Goal: Task Accomplishment & Management: Manage account settings

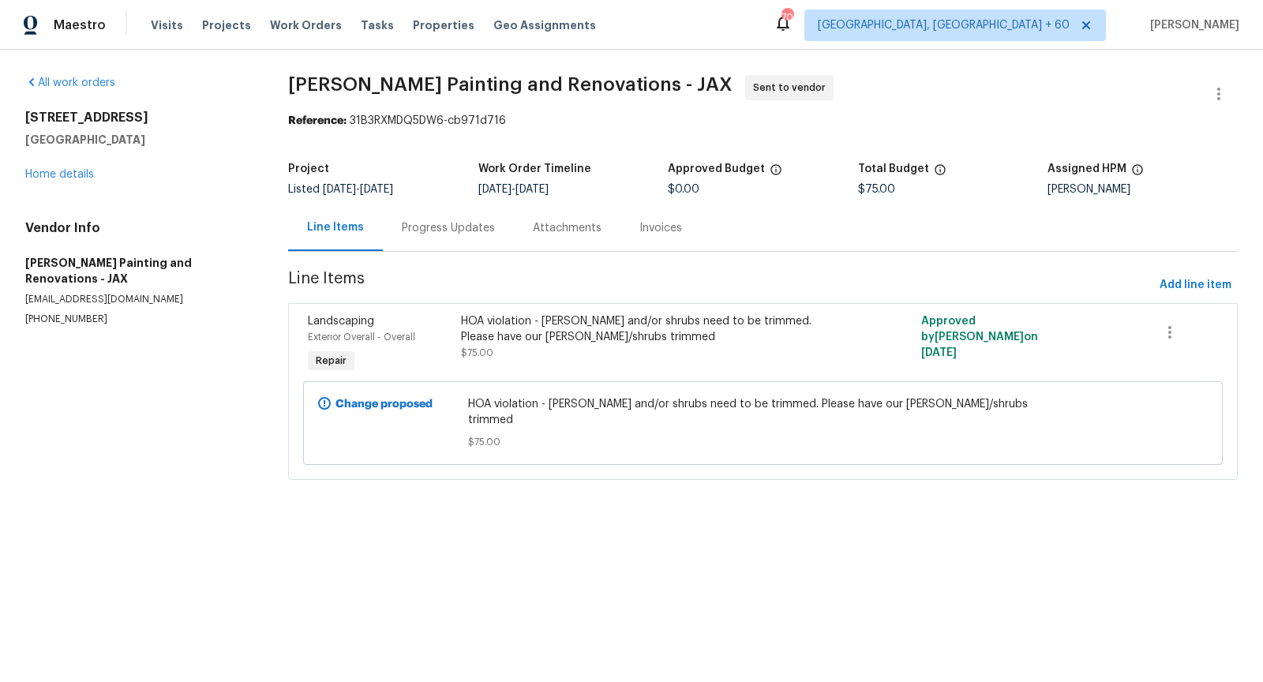
click at [482, 216] on div "Progress Updates" at bounding box center [448, 227] width 131 height 47
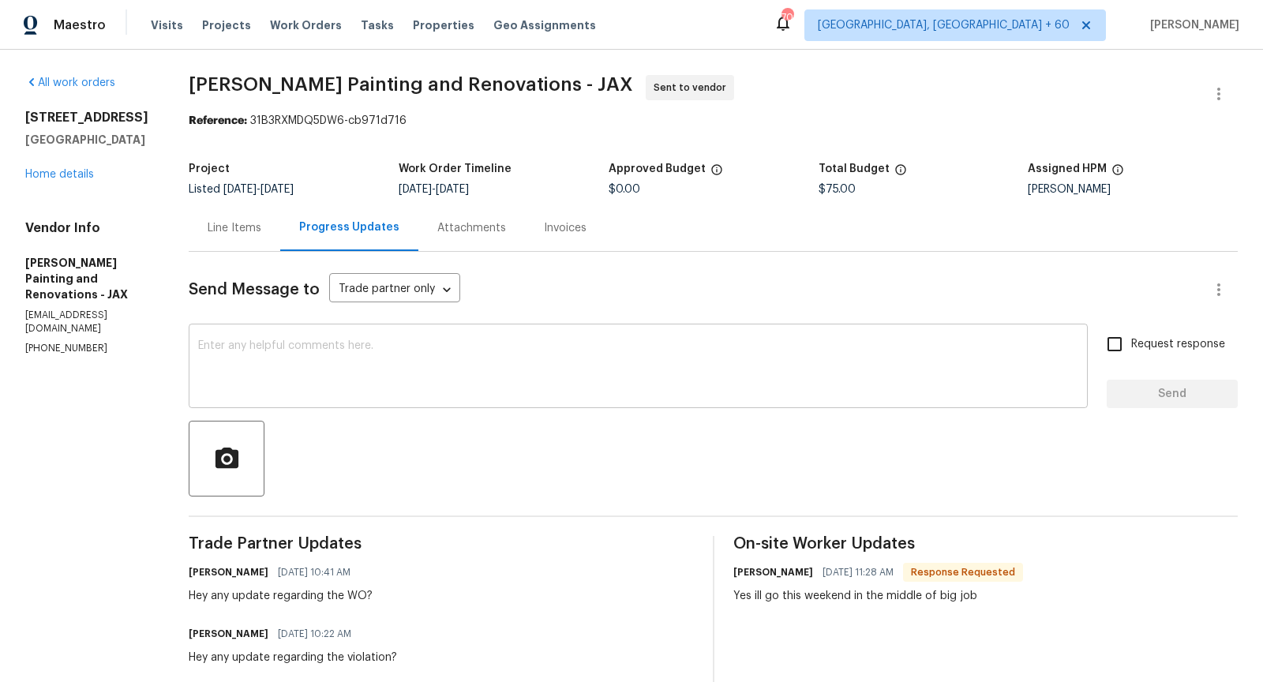
click at [395, 375] on textarea at bounding box center [638, 367] width 880 height 55
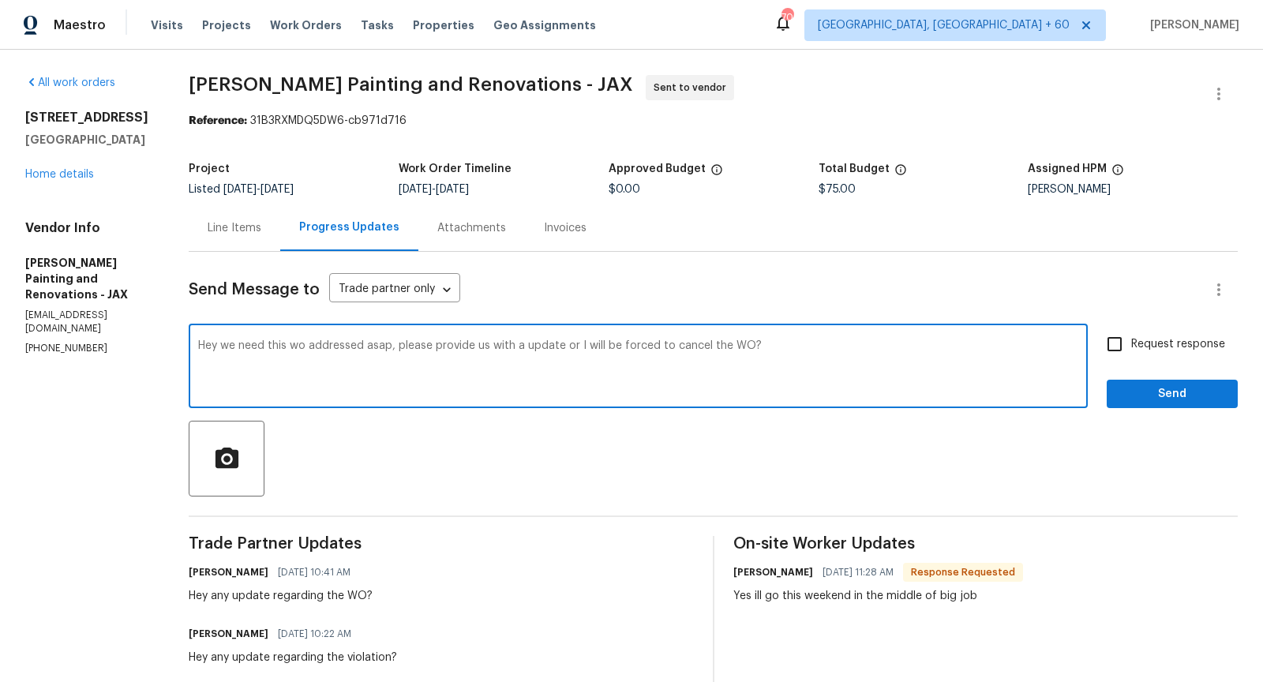
type textarea "Hey we need this wo addressed asap, please provide us with a update or I will b…"
click at [1105, 339] on input "Request response" at bounding box center [1114, 344] width 33 height 33
checkbox input "true"
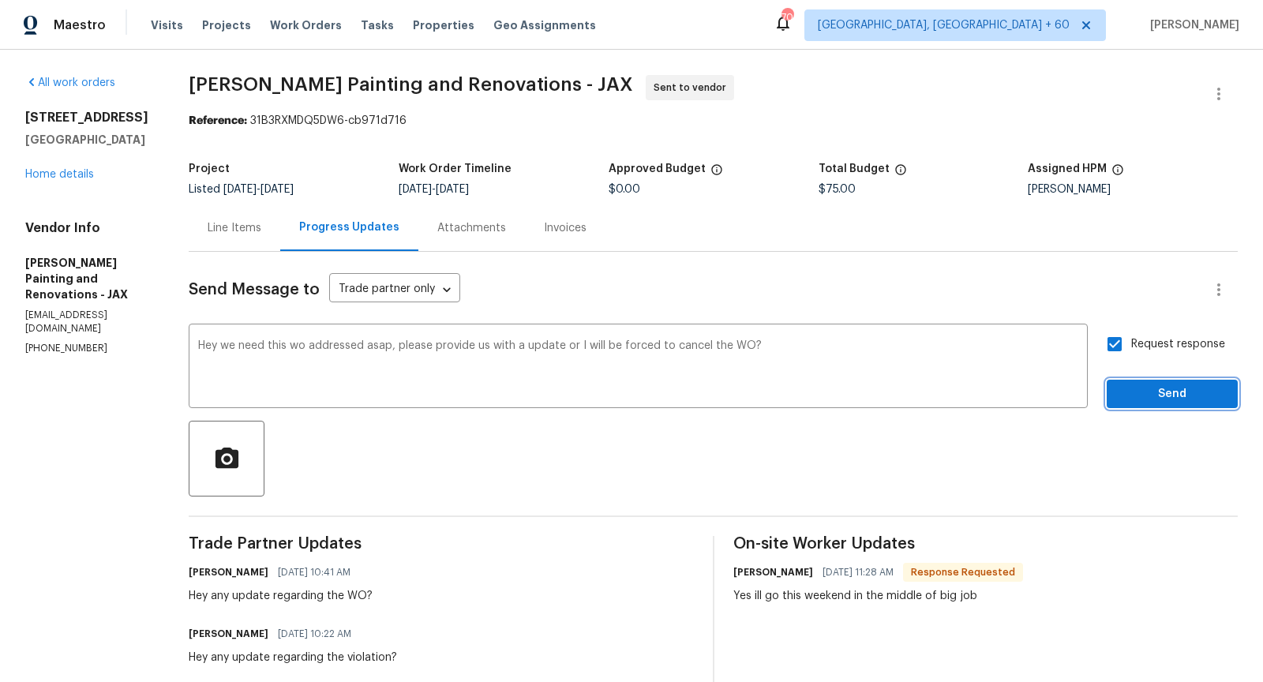
click at [1158, 385] on span "Send" at bounding box center [1173, 395] width 106 height 20
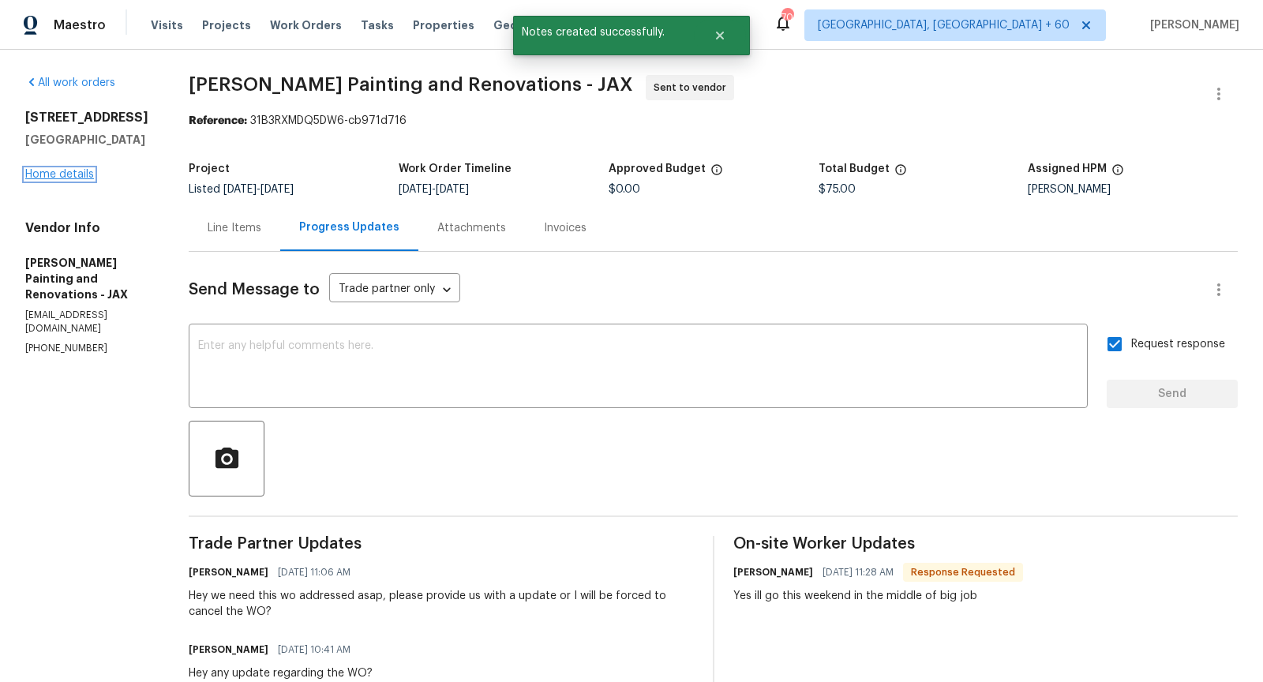
click at [59, 172] on link "Home details" at bounding box center [59, 174] width 69 height 11
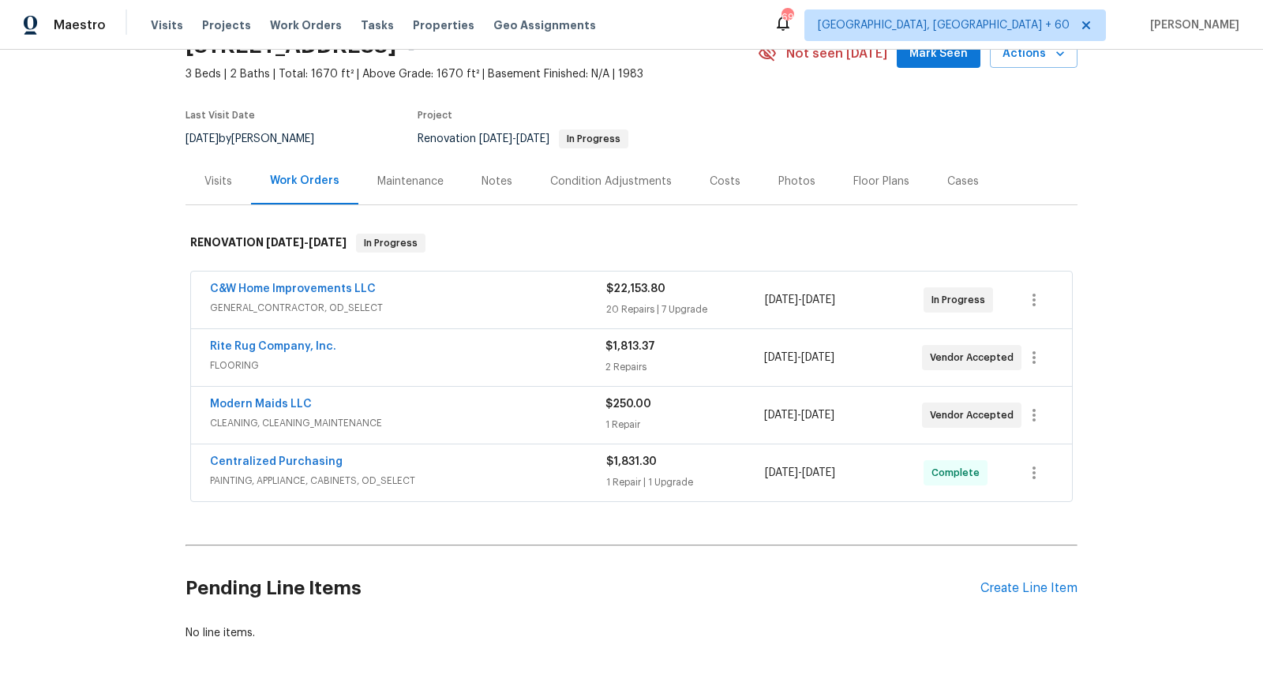
scroll to position [87, 0]
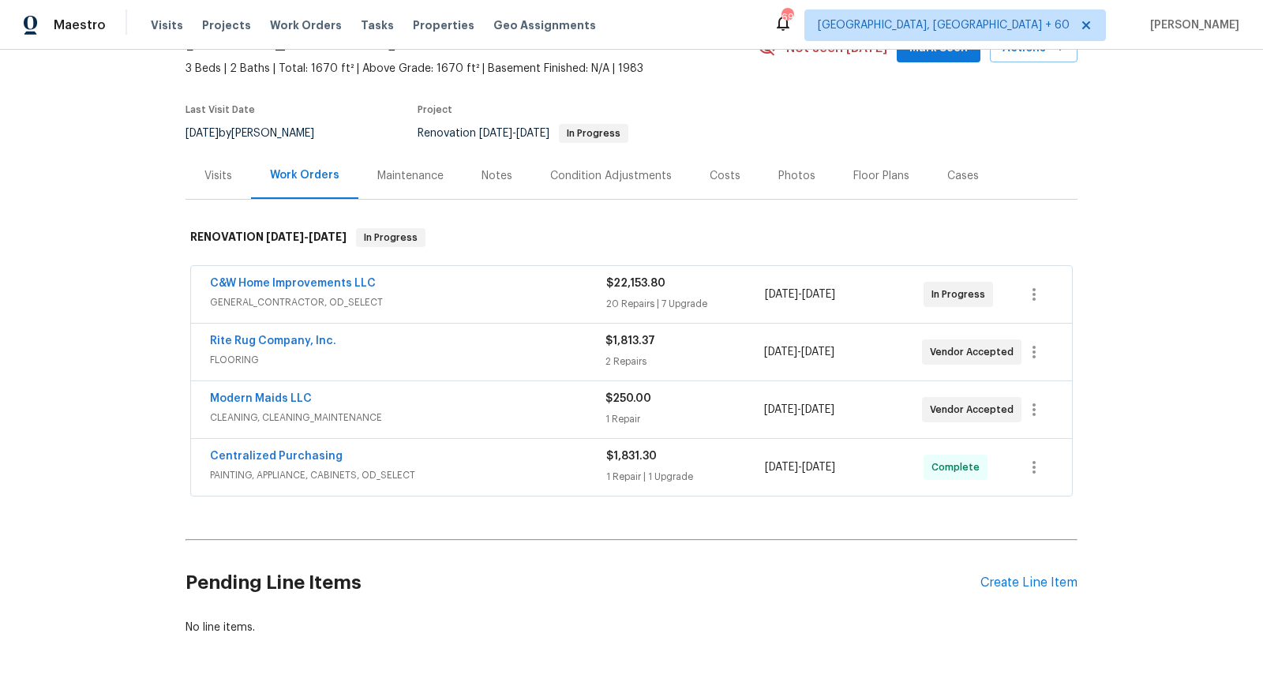
click at [493, 460] on div "Centralized Purchasing" at bounding box center [408, 457] width 396 height 19
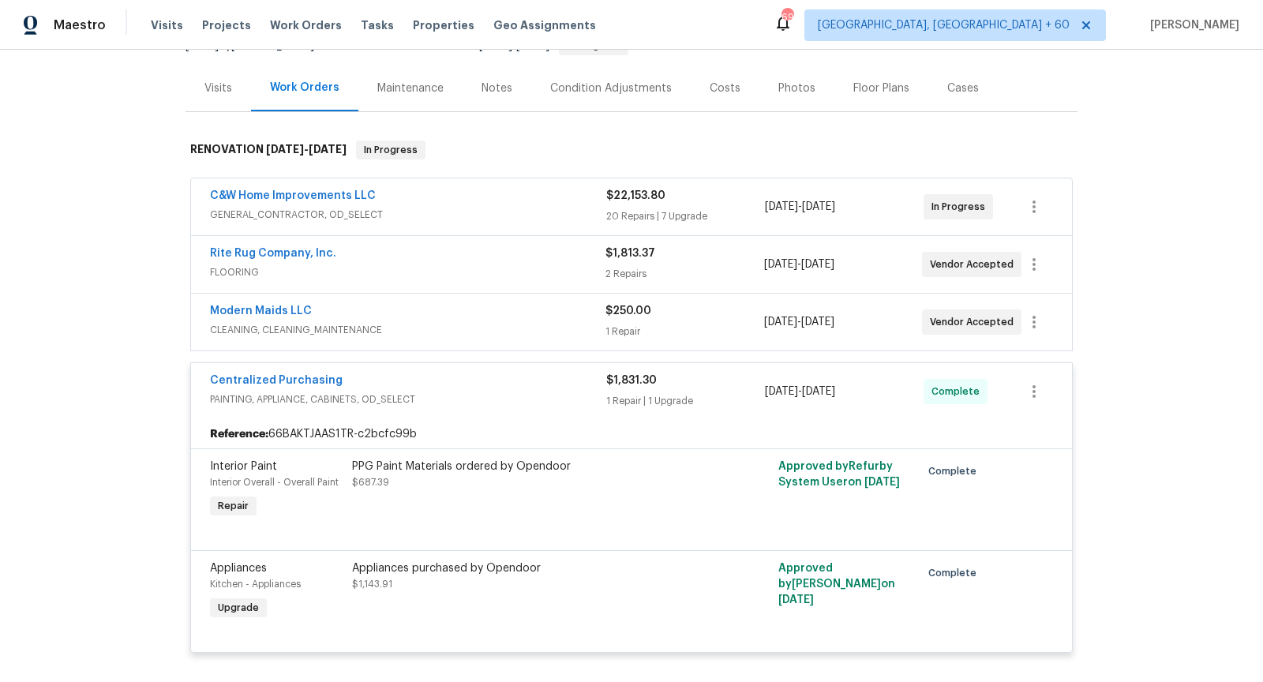
scroll to position [152, 0]
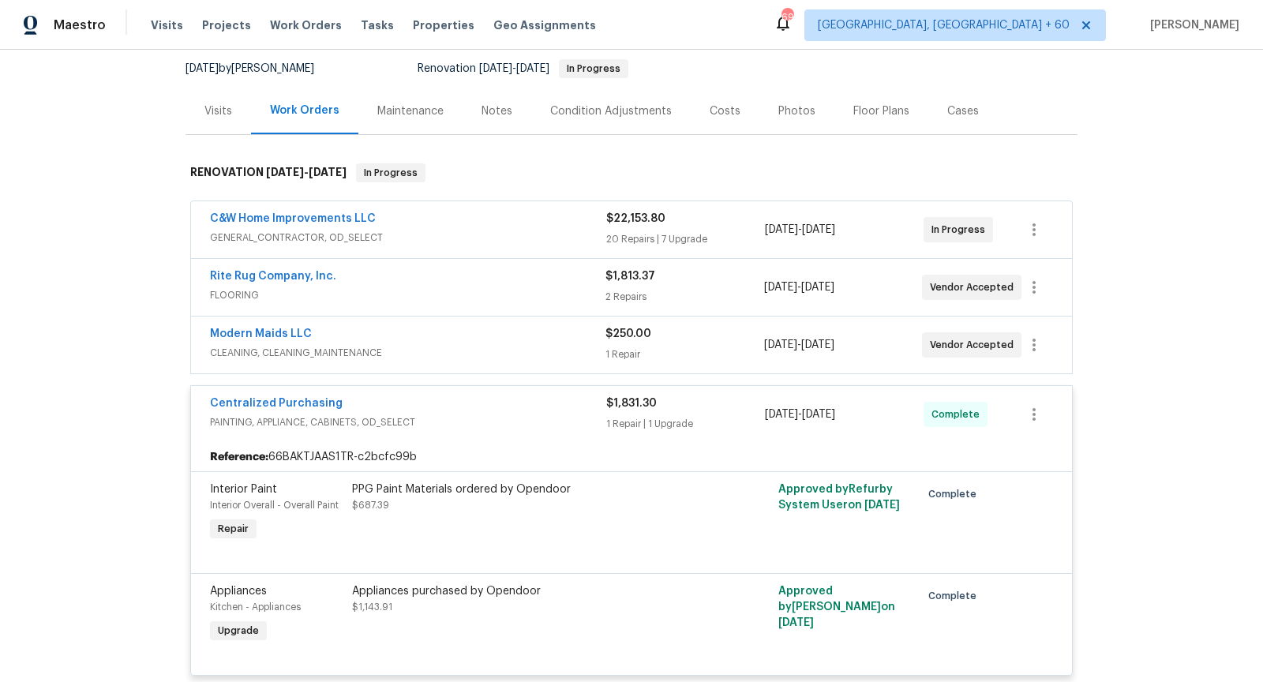
click at [474, 353] on span "CLEANING, CLEANING_MAINTENANCE" at bounding box center [408, 353] width 396 height 16
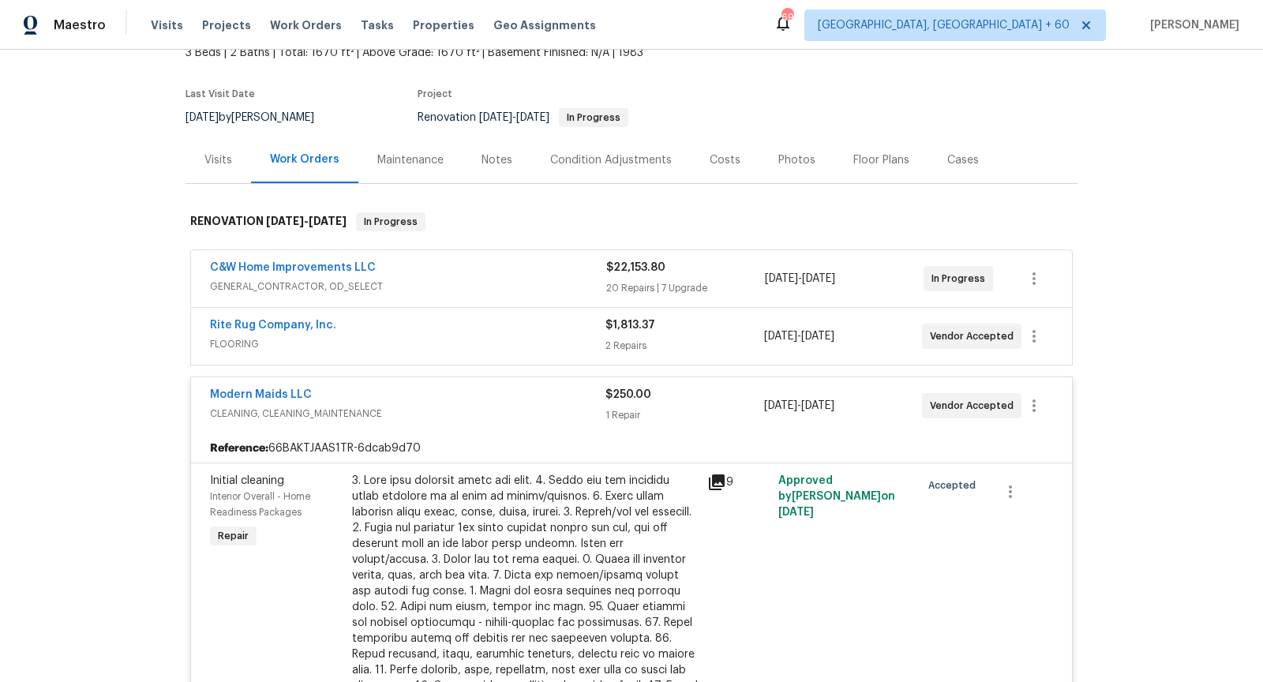
scroll to position [73, 0]
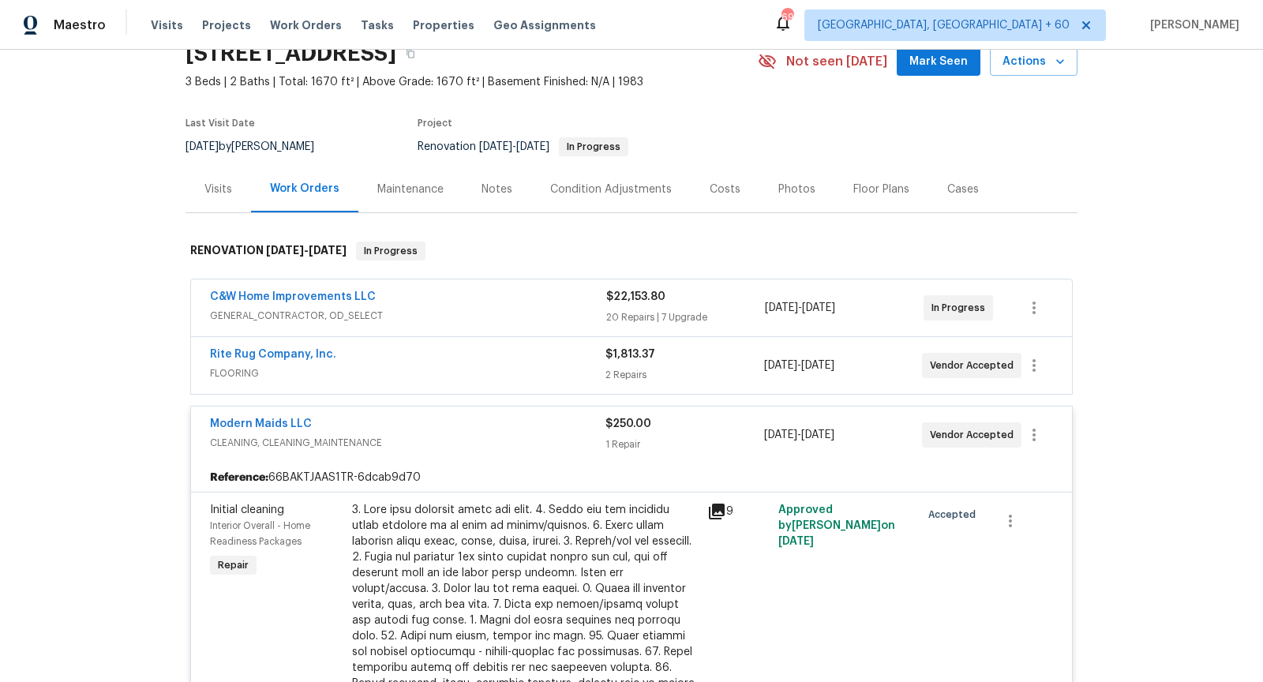
click at [455, 374] on span "FLOORING" at bounding box center [408, 374] width 396 height 16
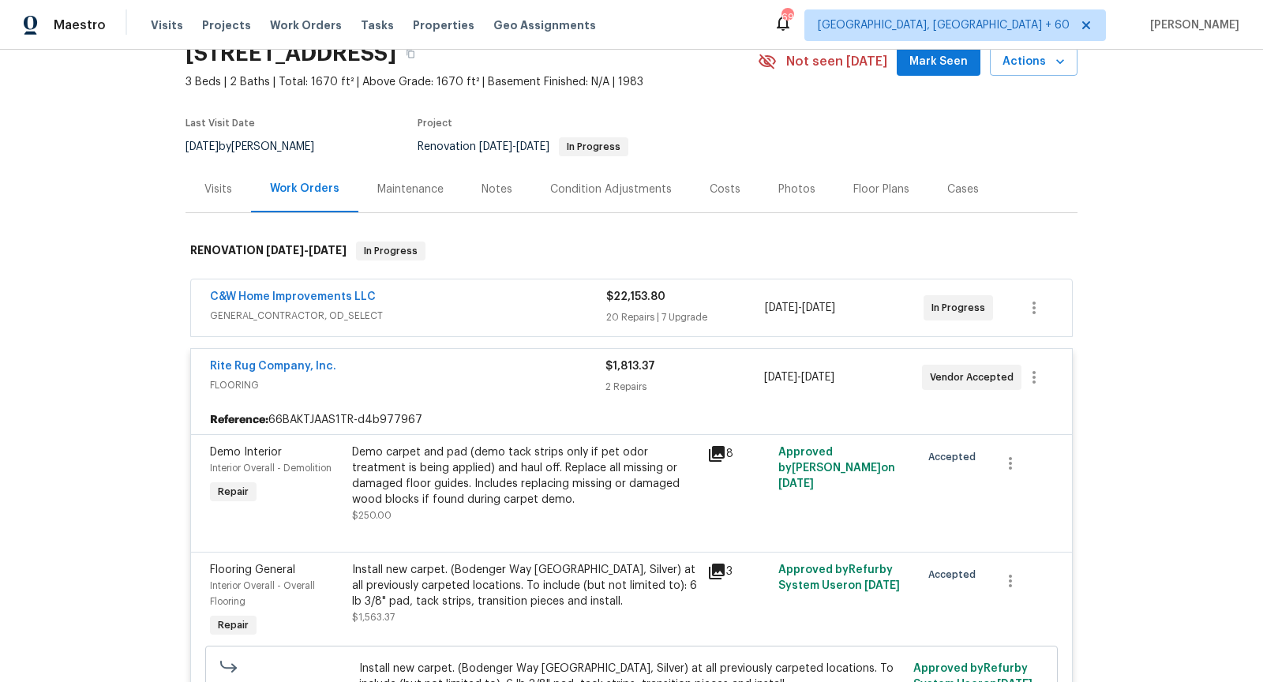
click at [465, 321] on span "GENERAL_CONTRACTOR, OD_SELECT" at bounding box center [408, 316] width 396 height 16
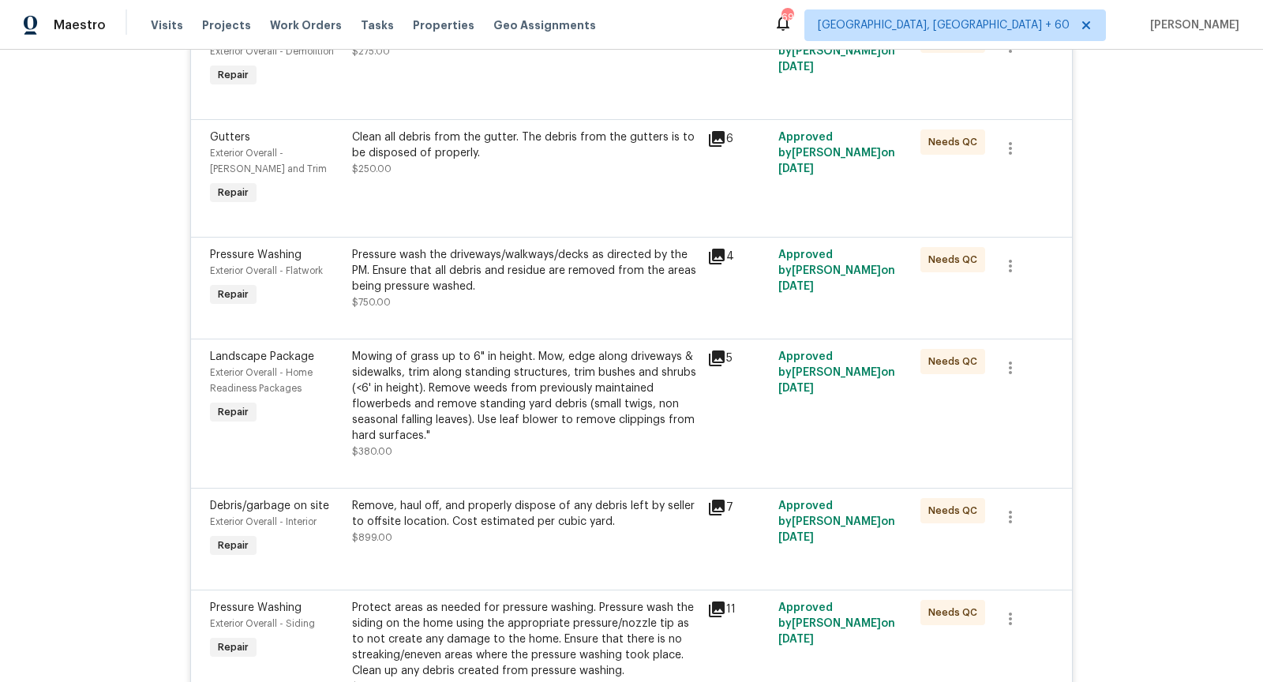
scroll to position [1206, 0]
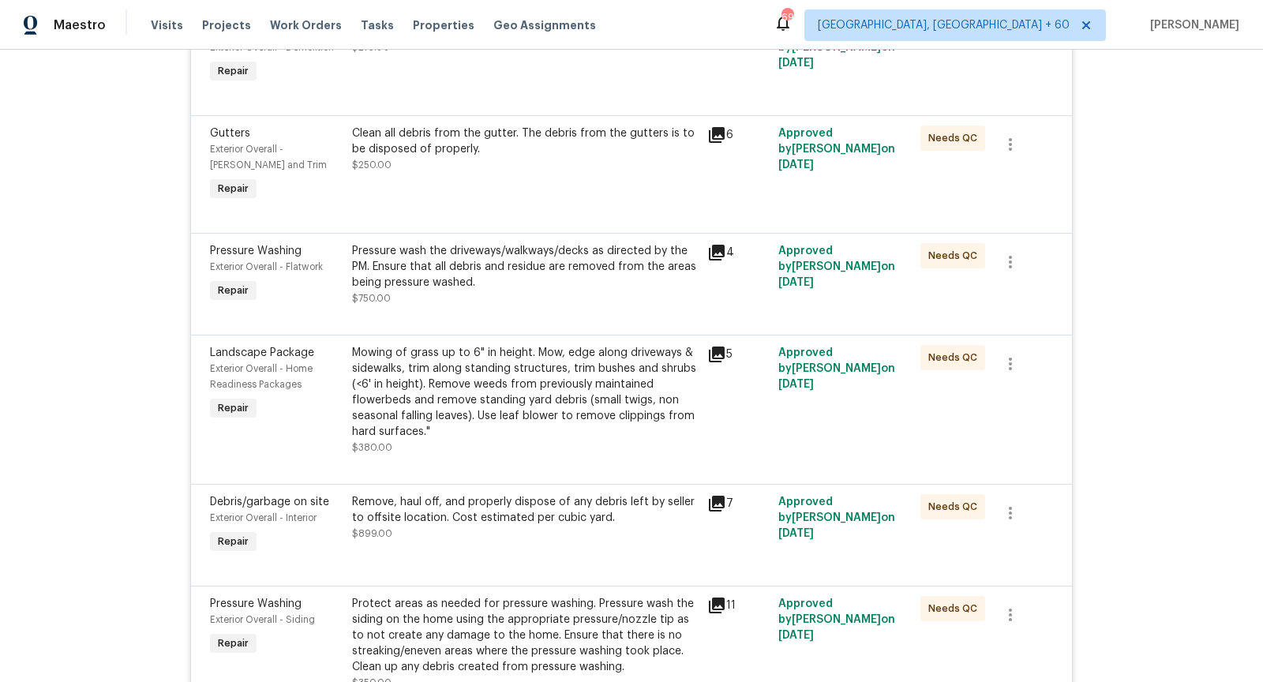
click at [724, 353] on icon at bounding box center [717, 355] width 16 height 16
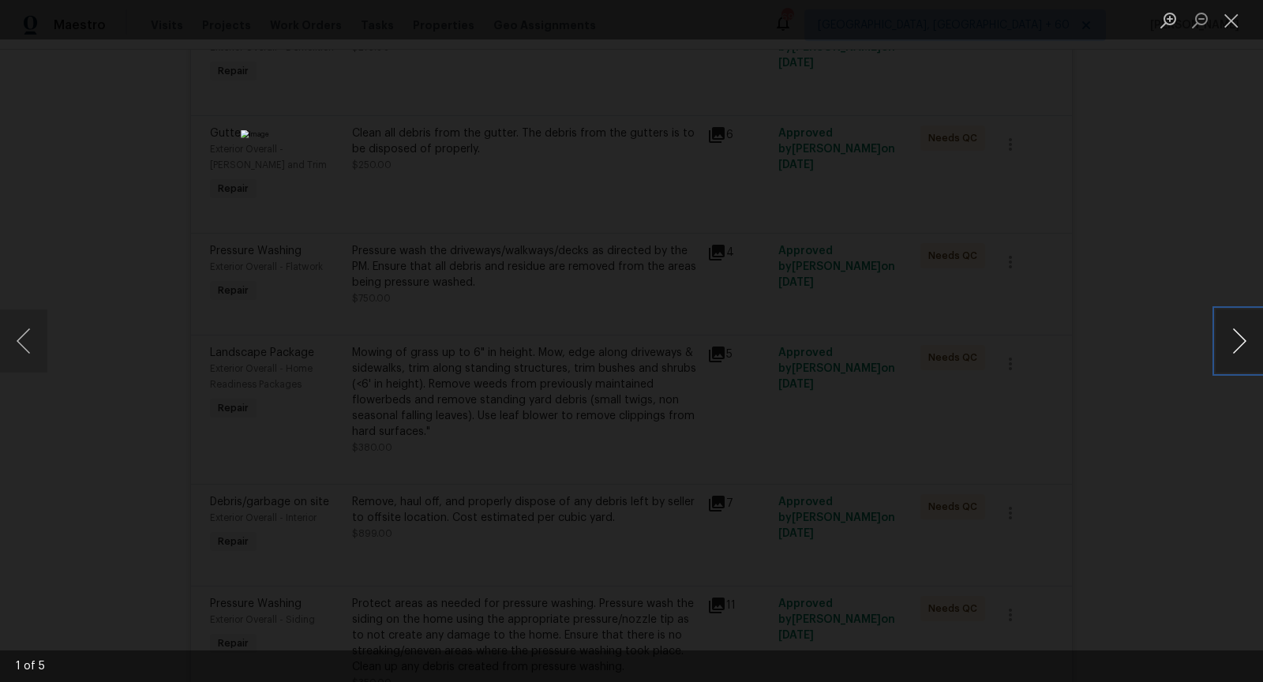
click at [1244, 331] on button "Next image" at bounding box center [1239, 341] width 47 height 63
click at [1241, 344] on button "Next image" at bounding box center [1239, 341] width 47 height 63
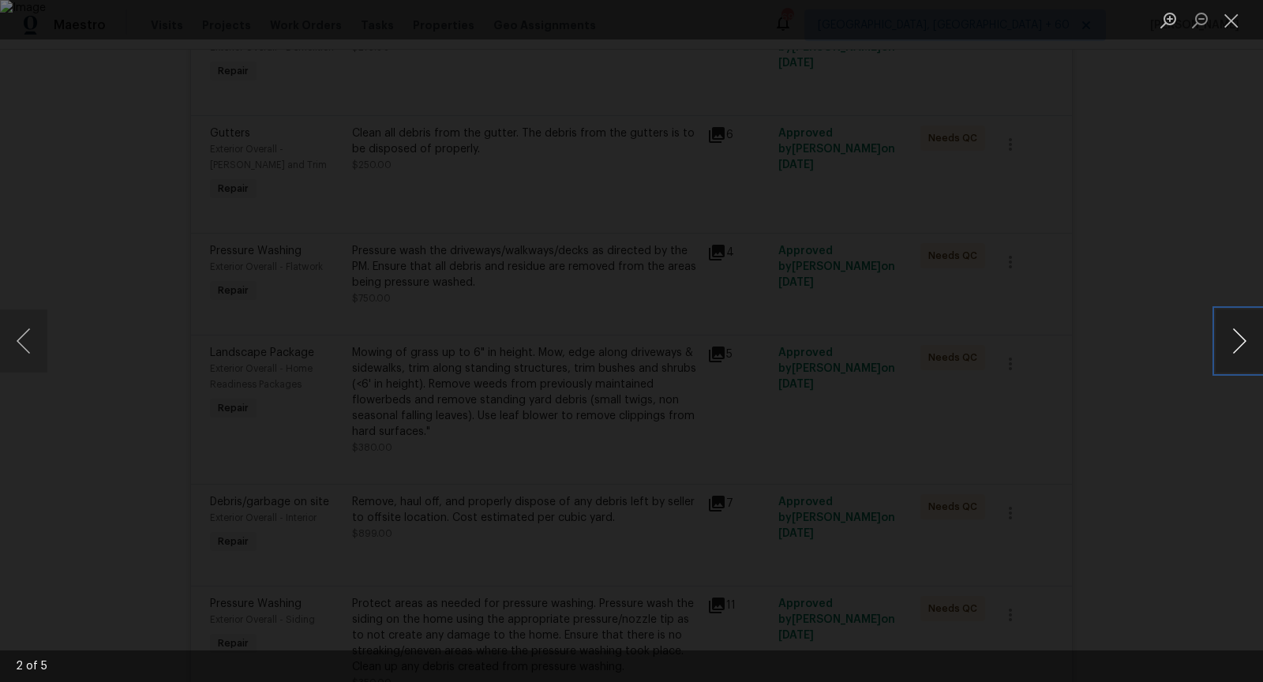
click at [1241, 344] on button "Next image" at bounding box center [1239, 341] width 47 height 63
click at [1242, 25] on button "Close lightbox" at bounding box center [1232, 20] width 32 height 28
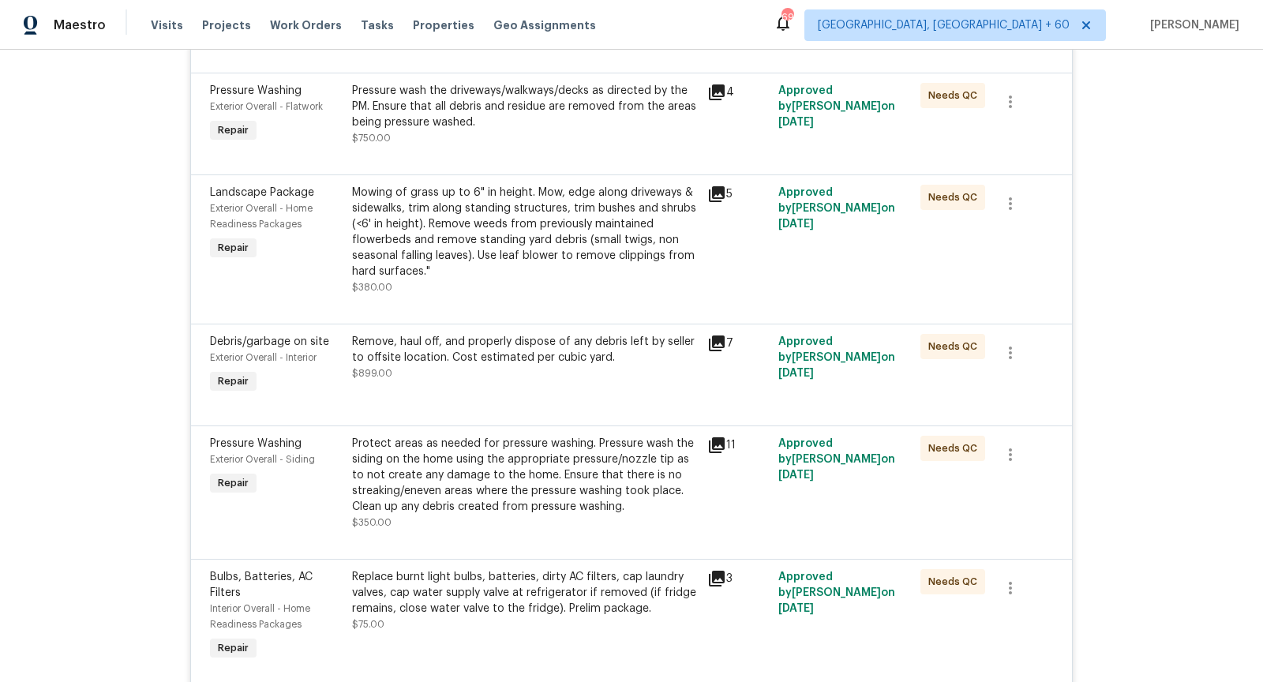
scroll to position [1368, 0]
click at [716, 345] on icon at bounding box center [717, 342] width 16 height 16
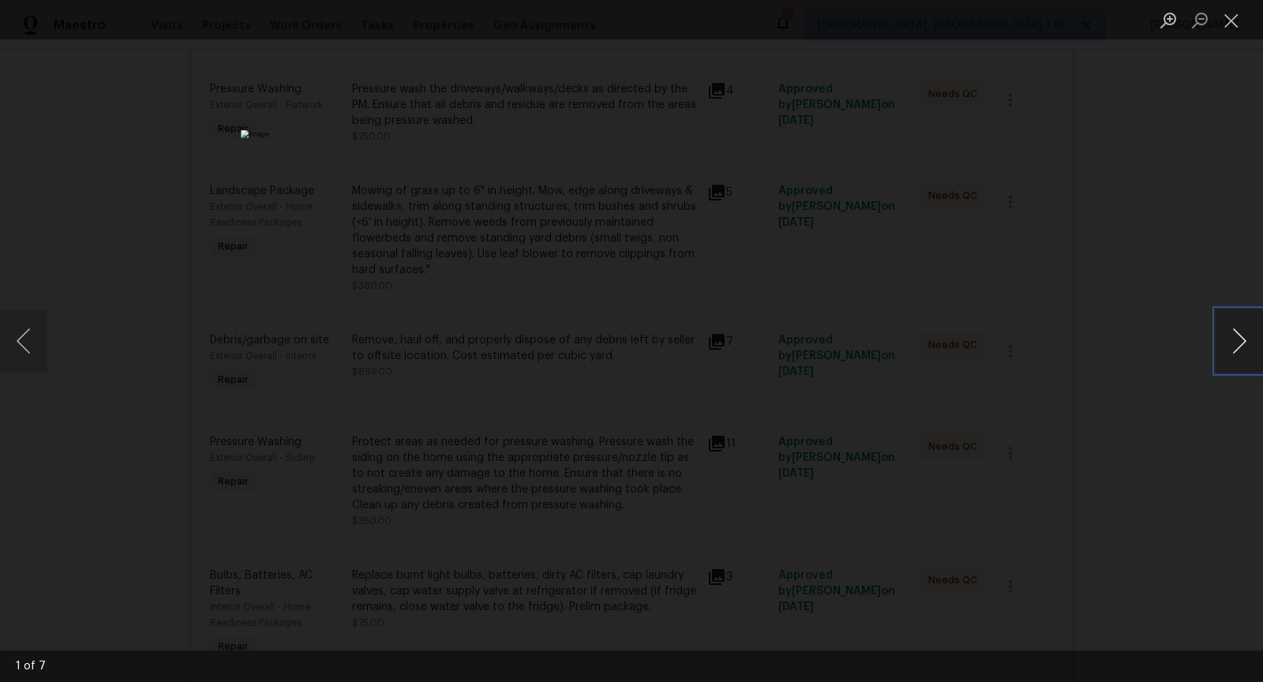
click at [1229, 357] on button "Next image" at bounding box center [1239, 341] width 47 height 63
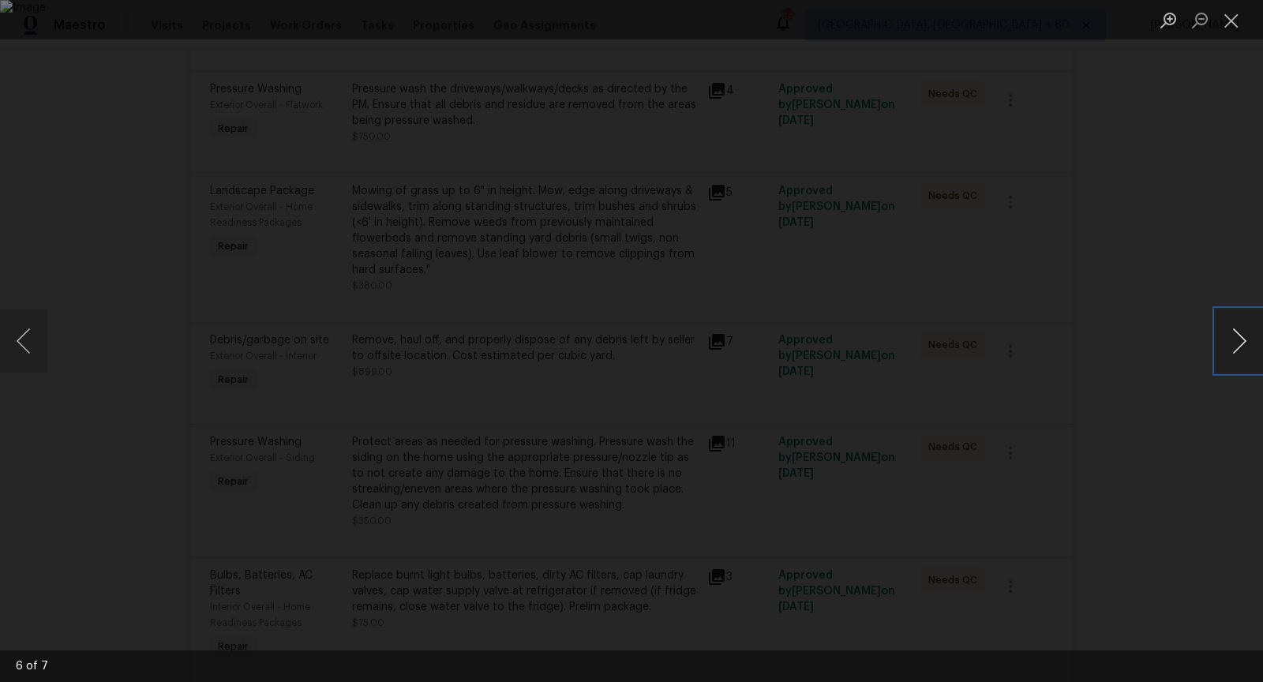
click at [1229, 357] on button "Next image" at bounding box center [1239, 341] width 47 height 63
click at [1235, 26] on button "Close lightbox" at bounding box center [1232, 20] width 32 height 28
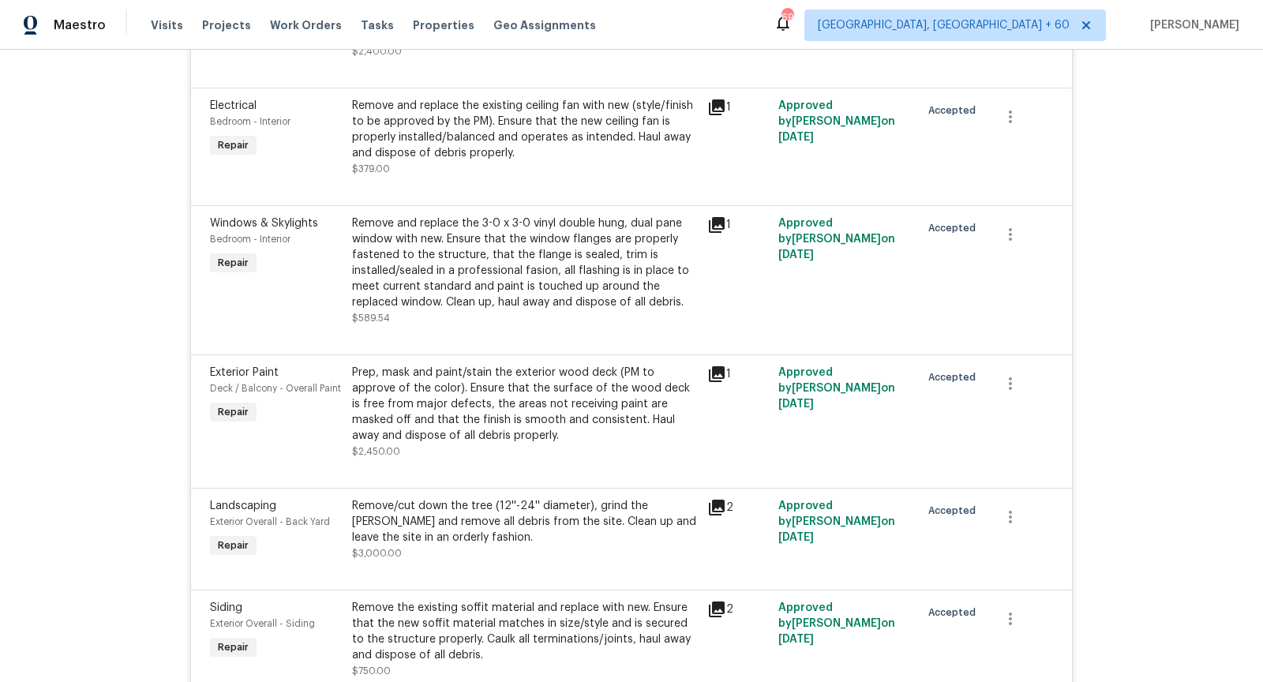
scroll to position [2591, 0]
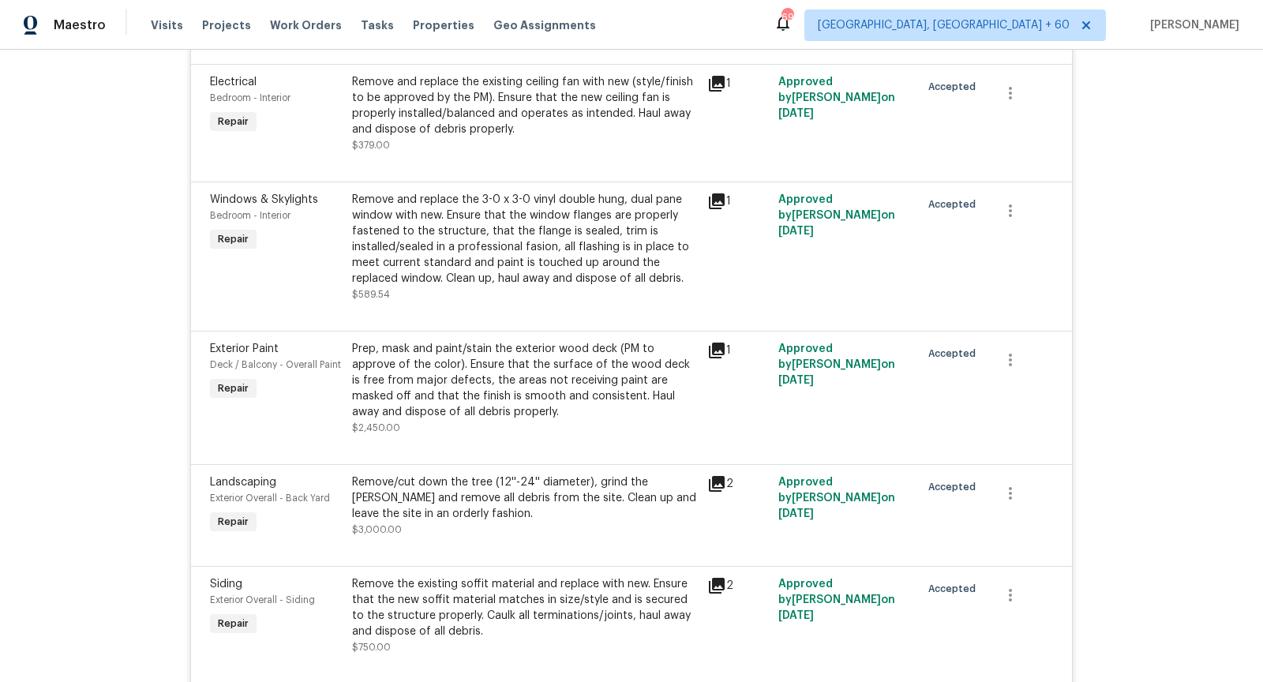
click at [715, 482] on icon at bounding box center [717, 484] width 16 height 16
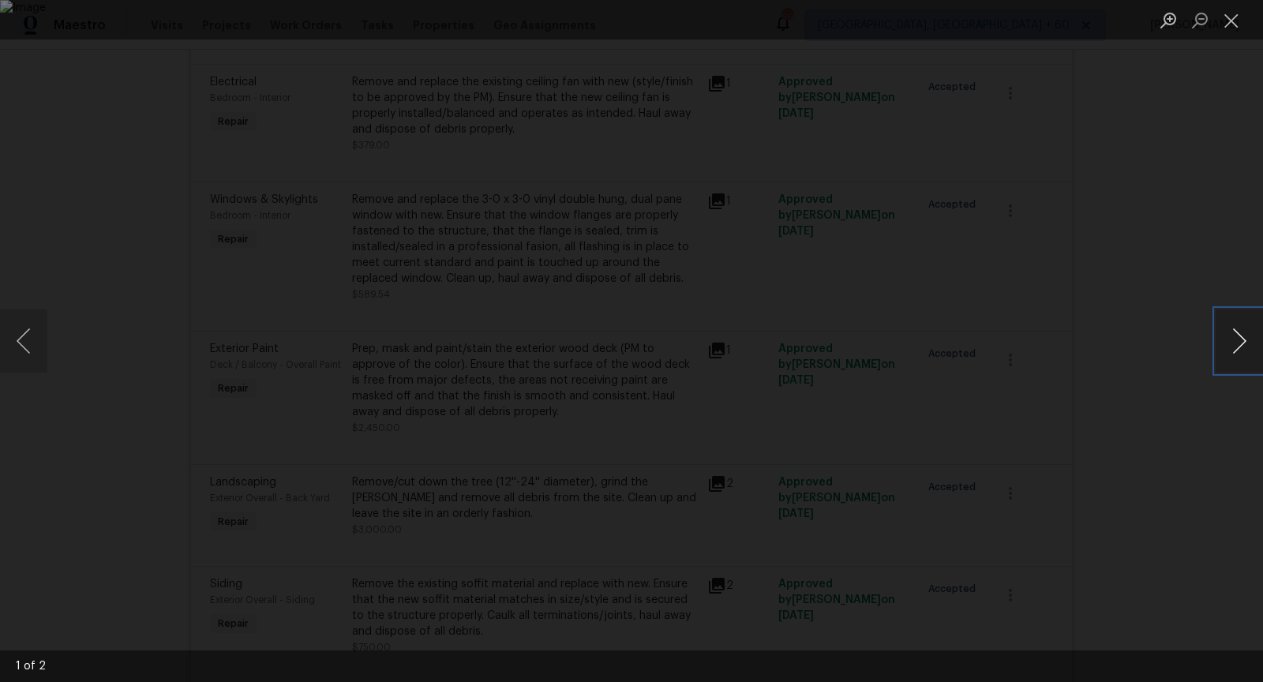
click at [1242, 343] on button "Next image" at bounding box center [1239, 341] width 47 height 63
click at [1244, 27] on button "Close lightbox" at bounding box center [1232, 20] width 32 height 28
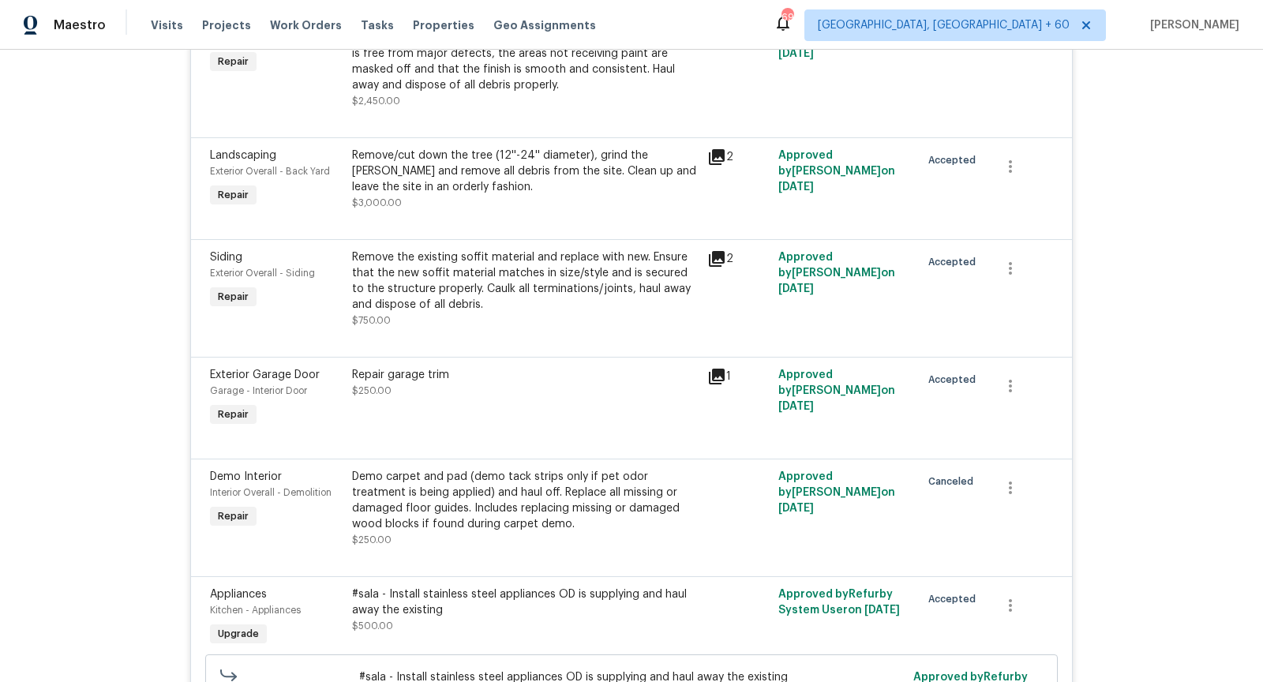
scroll to position [2917, 0]
click at [716, 257] on icon at bounding box center [717, 260] width 16 height 16
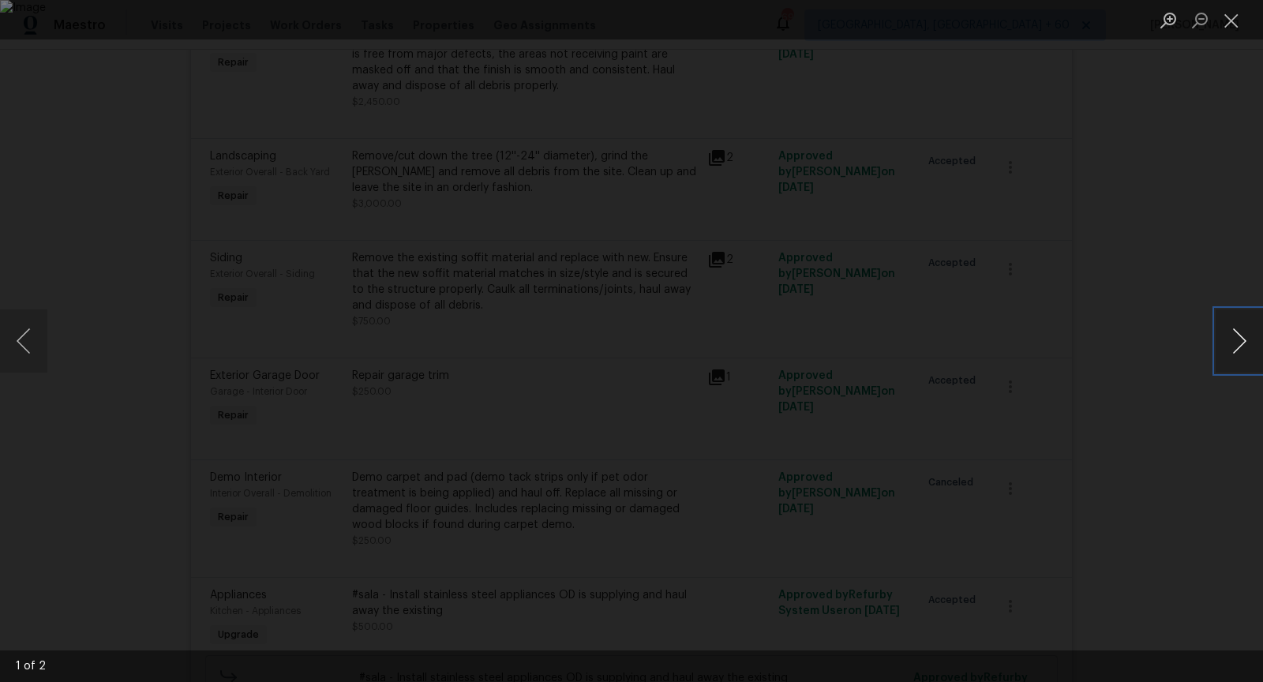
click at [1236, 341] on button "Next image" at bounding box center [1239, 341] width 47 height 63
click at [1233, 20] on button "Close lightbox" at bounding box center [1232, 20] width 32 height 28
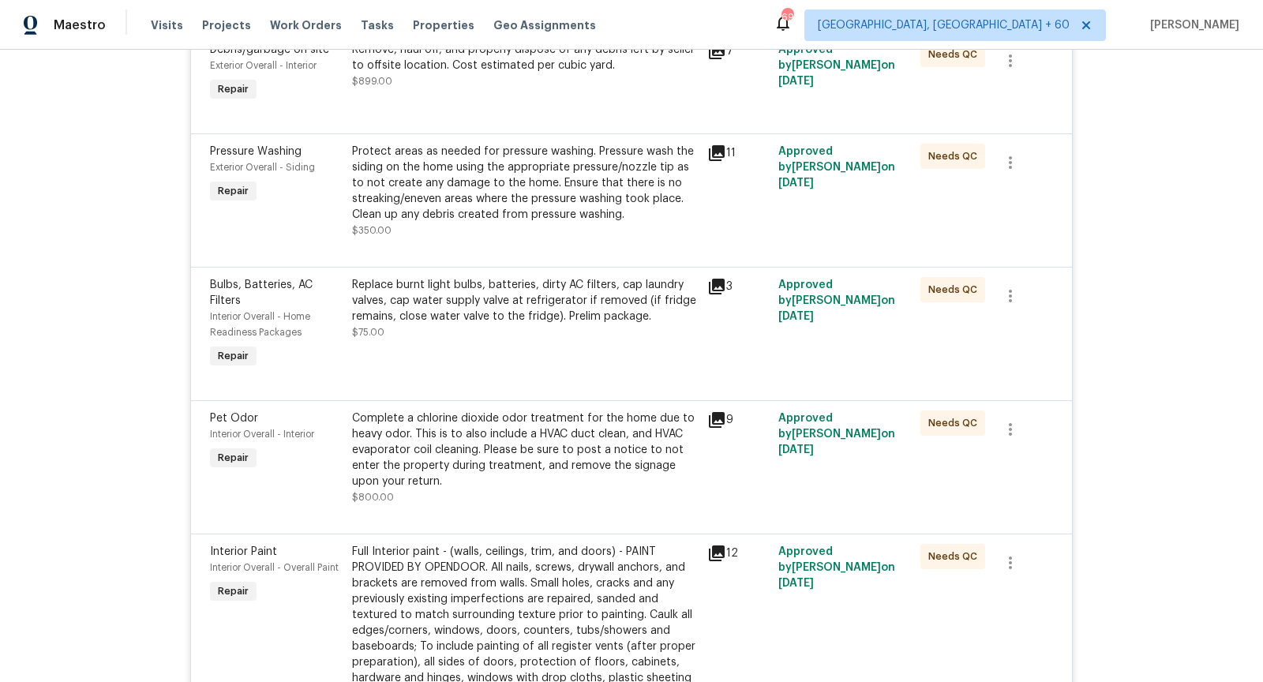
scroll to position [1648, 0]
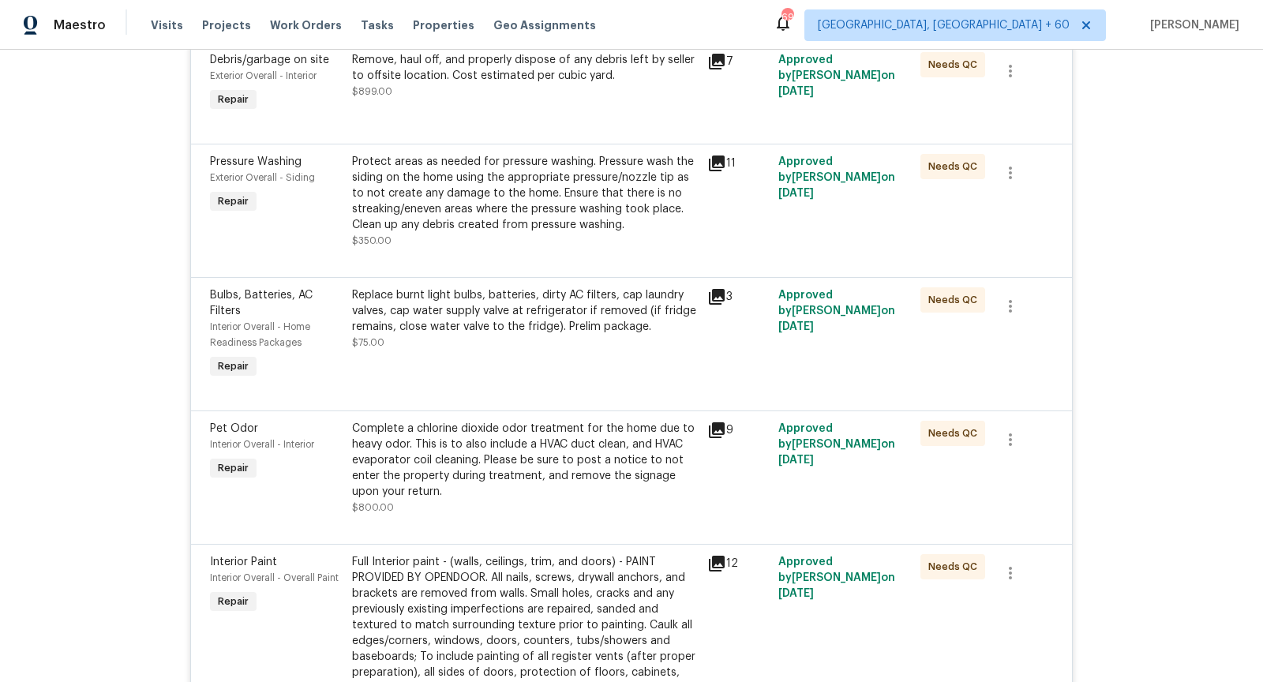
click at [719, 159] on icon at bounding box center [717, 164] width 16 height 16
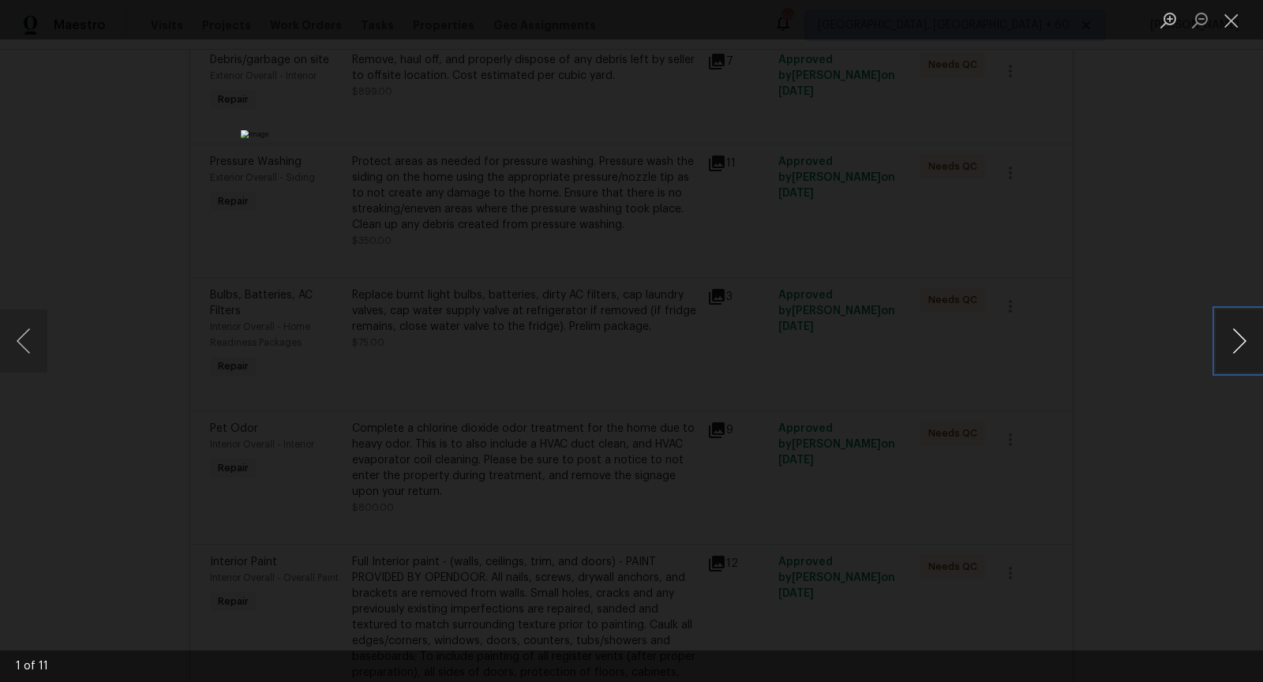
click at [1249, 337] on button "Next image" at bounding box center [1239, 341] width 47 height 63
click at [1237, 341] on button "Next image" at bounding box center [1239, 341] width 47 height 63
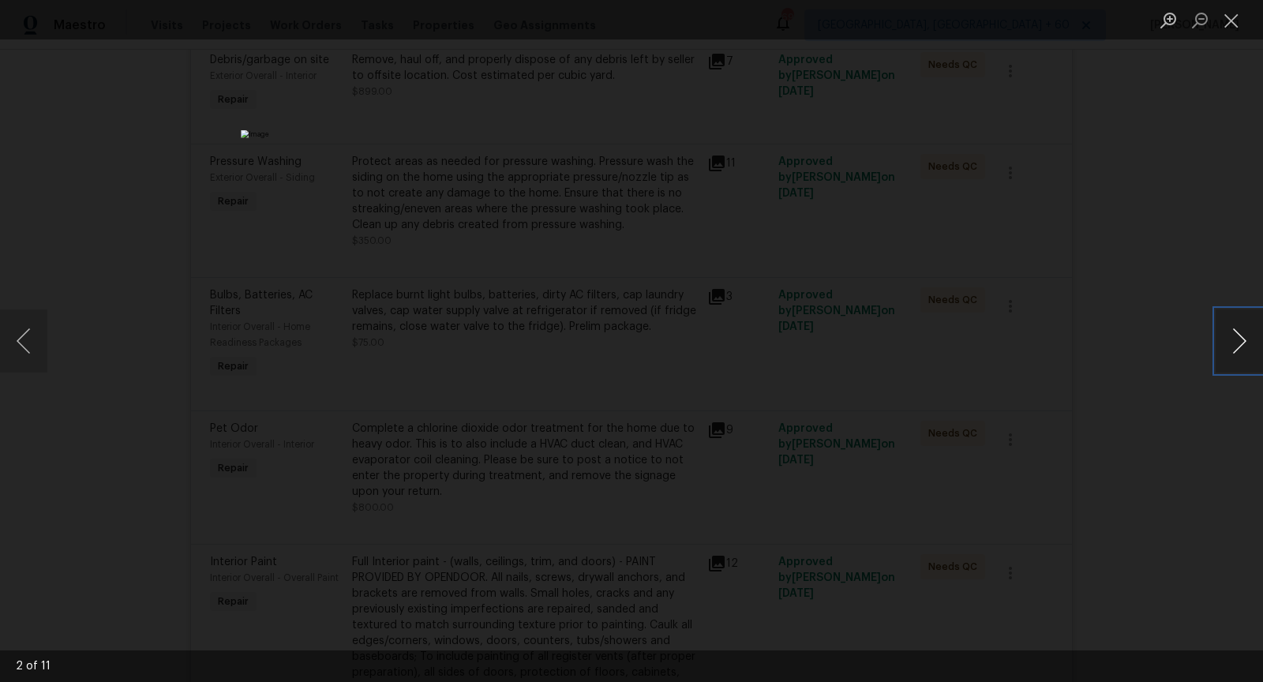
click at [1237, 341] on button "Next image" at bounding box center [1239, 341] width 47 height 63
click at [23, 332] on button "Previous image" at bounding box center [23, 341] width 47 height 63
click at [1232, 24] on button "Close lightbox" at bounding box center [1232, 20] width 32 height 28
click at [1229, 20] on button "Close lightbox" at bounding box center [1232, 20] width 32 height 28
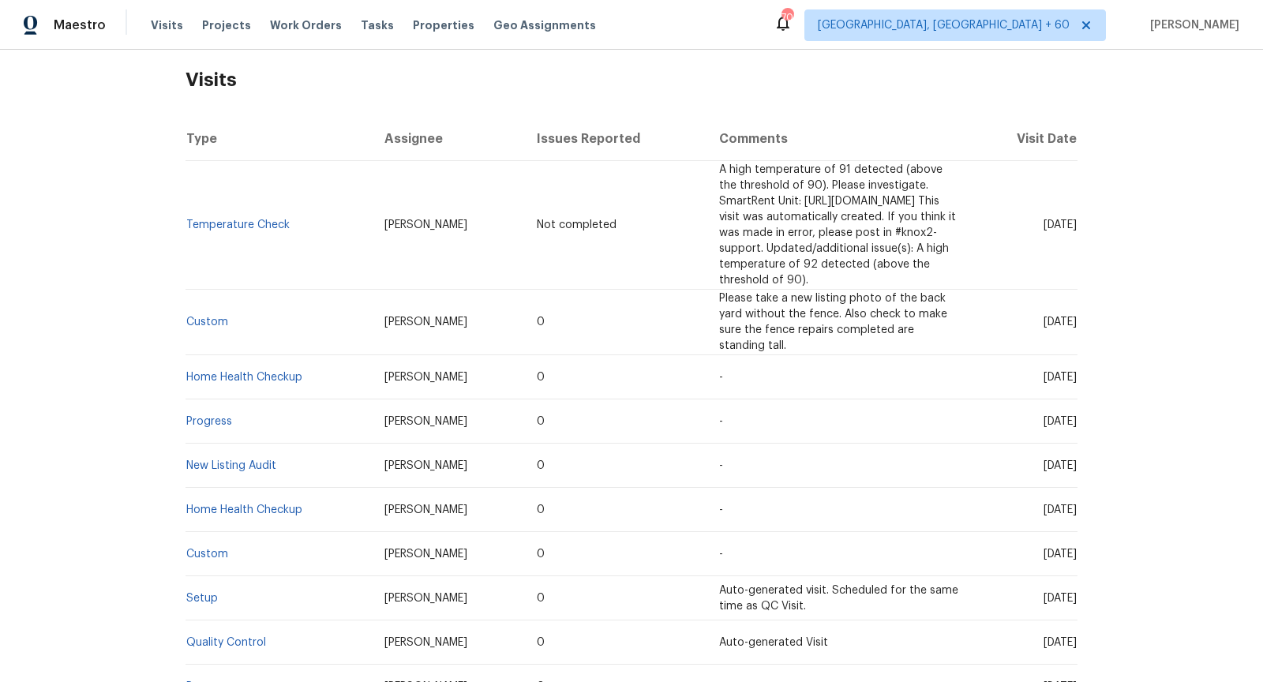
scroll to position [238, 0]
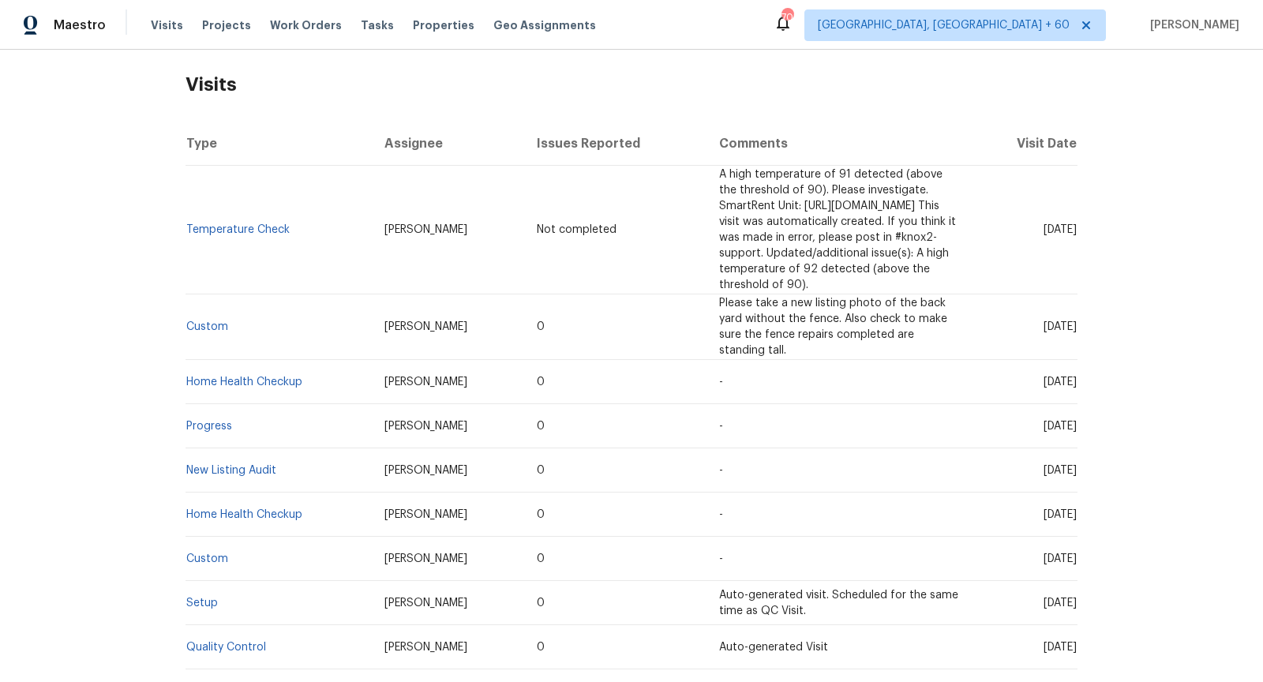
click at [719, 224] on span "A high temperature of 91 detected (above the threshold of 90). Please investiga…" at bounding box center [837, 230] width 237 height 122
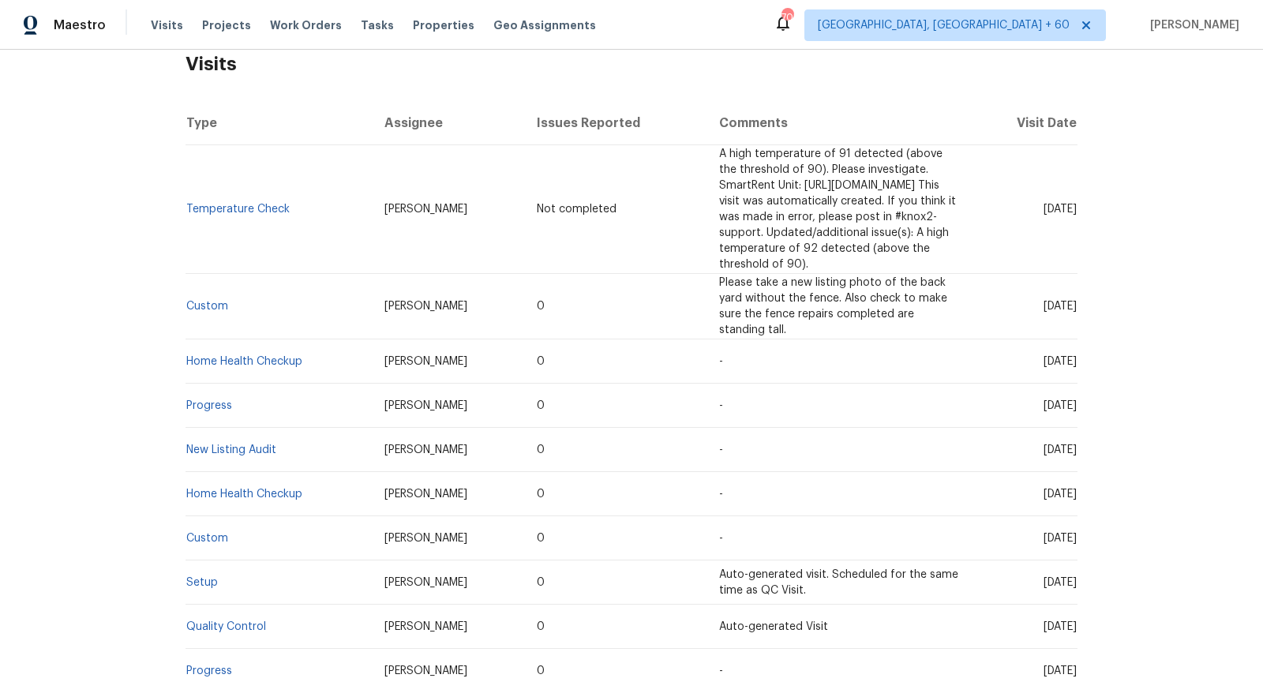
scroll to position [246, 0]
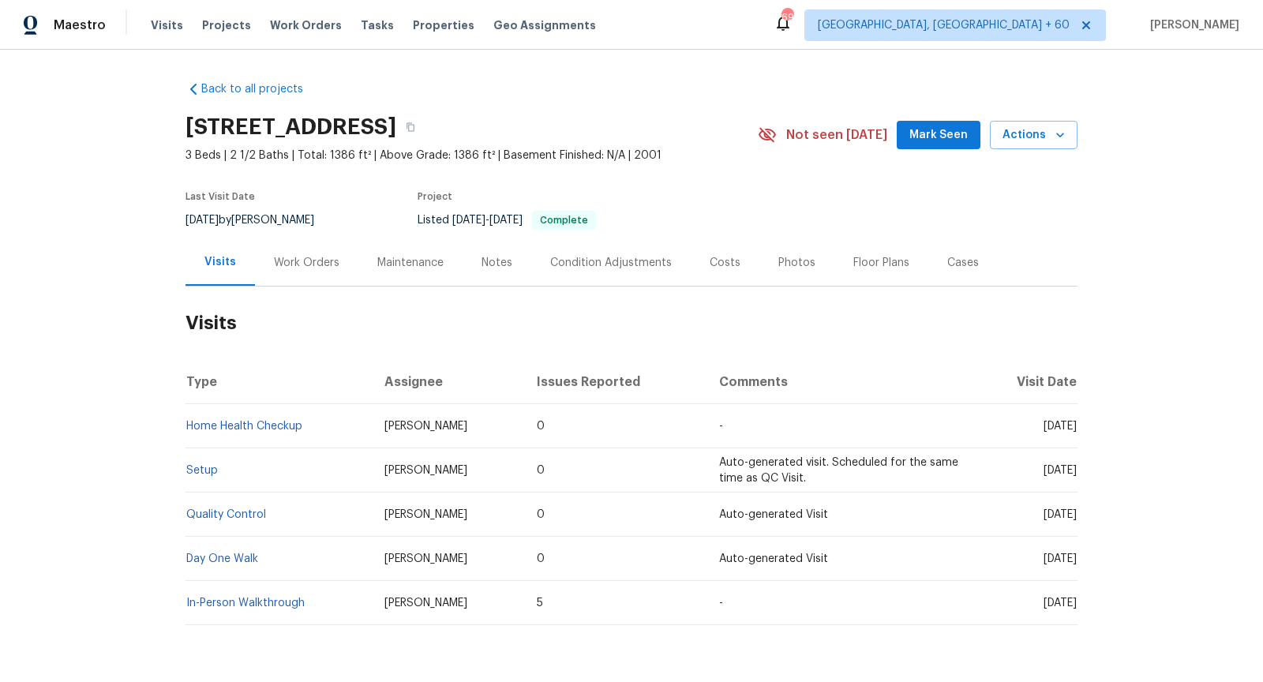
click at [296, 262] on div "Work Orders" at bounding box center [307, 263] width 66 height 16
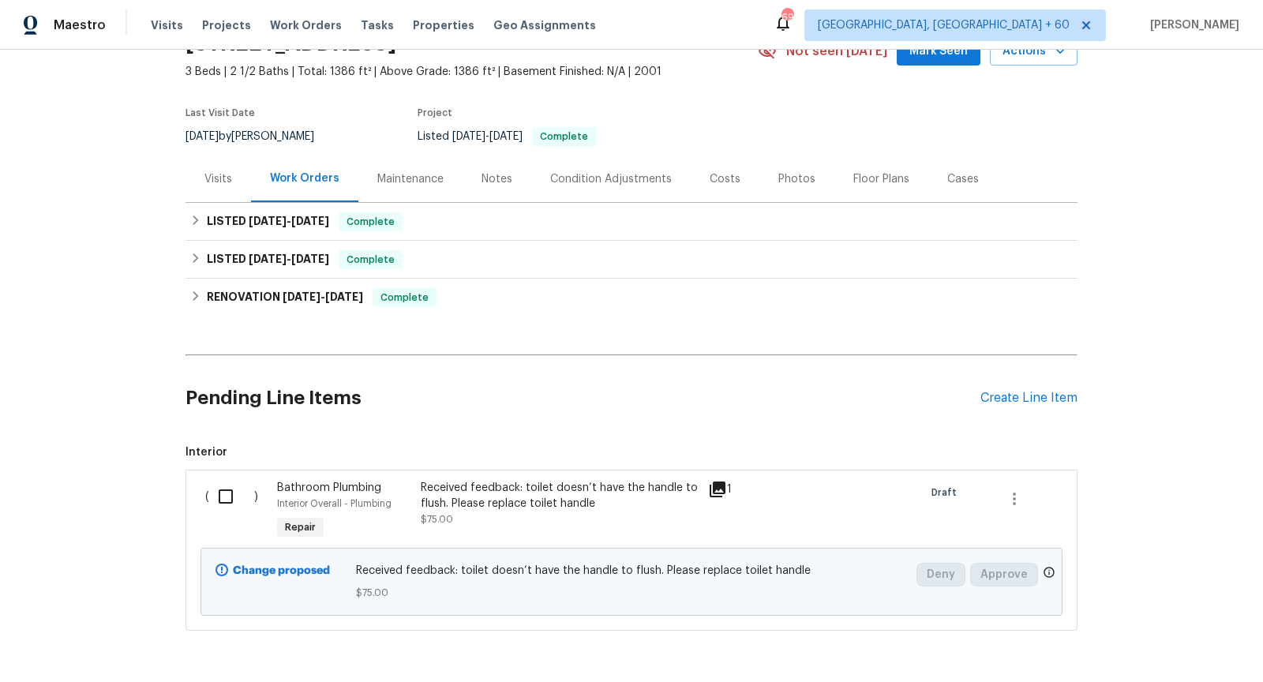
scroll to position [137, 0]
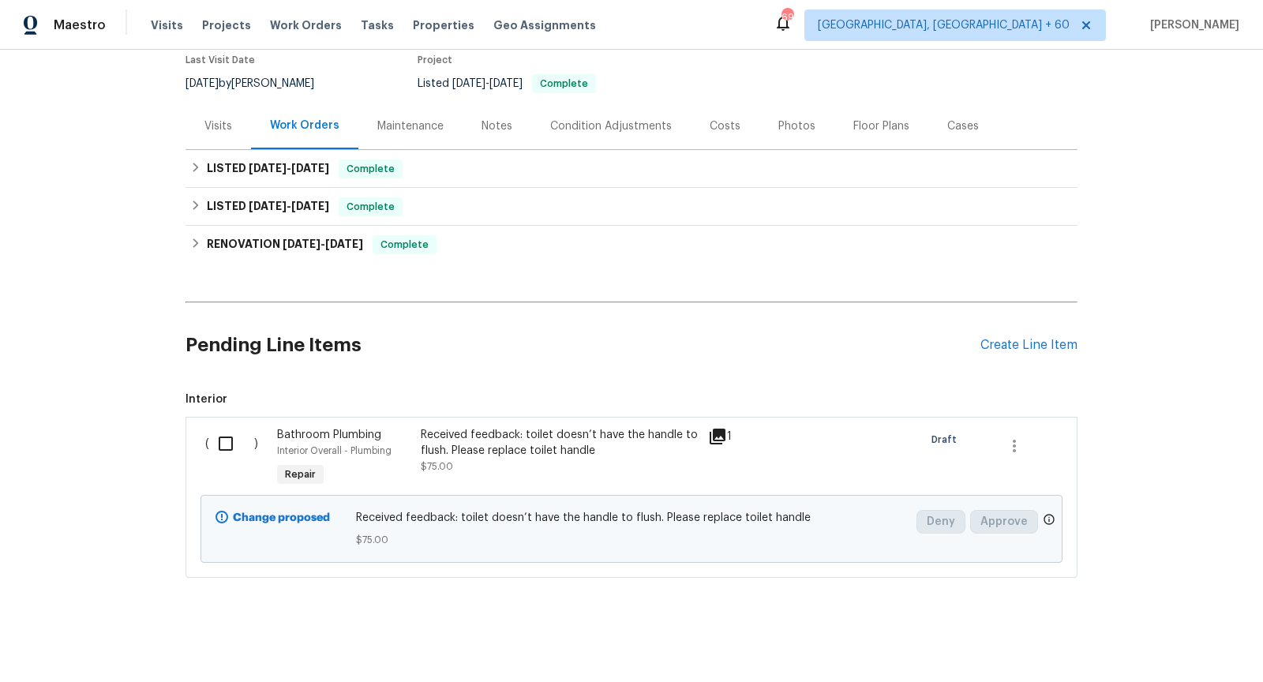
click at [526, 441] on div "Received feedback: toilet doesn’t have the handle to flush. Please replace toil…" at bounding box center [560, 443] width 278 height 32
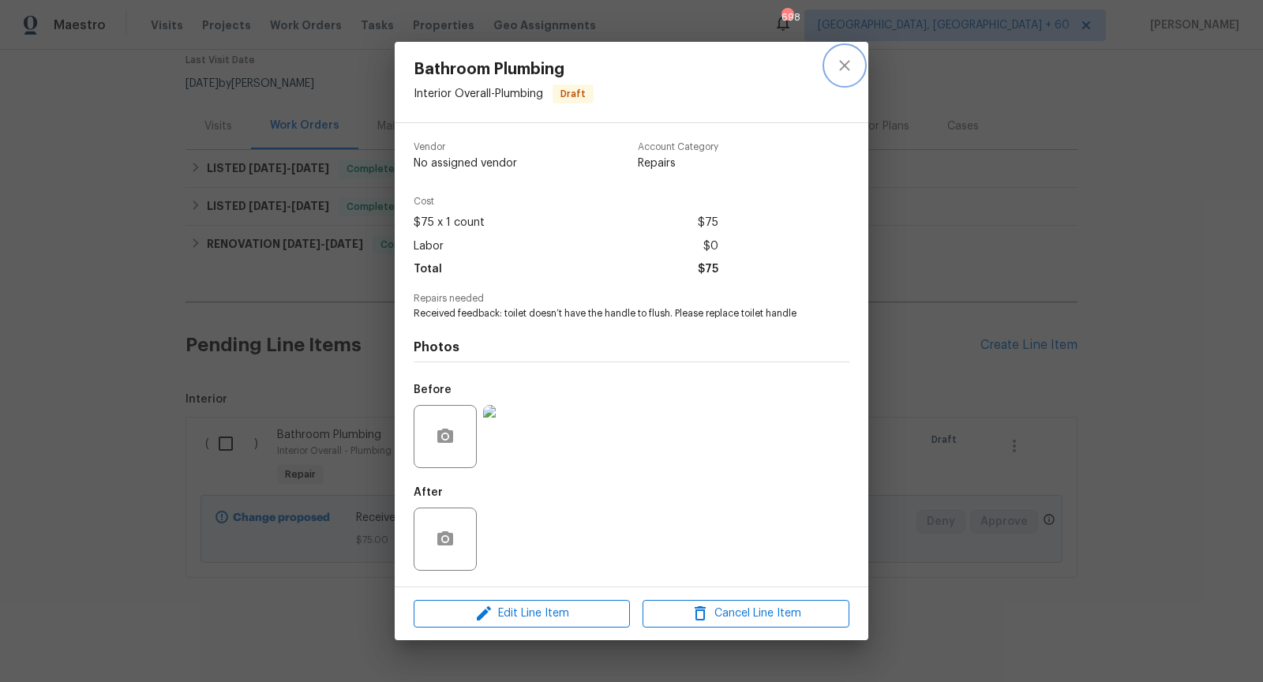
click at [846, 62] on icon "close" at bounding box center [844, 65] width 19 height 19
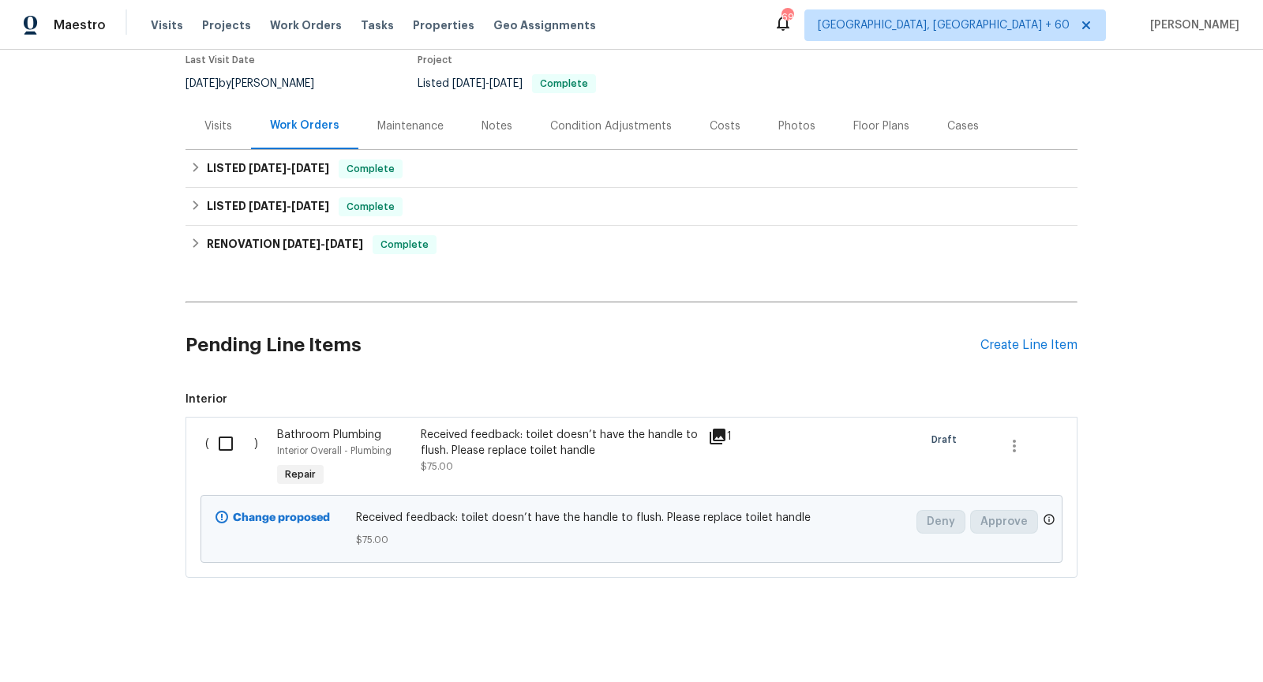
scroll to position [0, 0]
